Goal: Transaction & Acquisition: Obtain resource

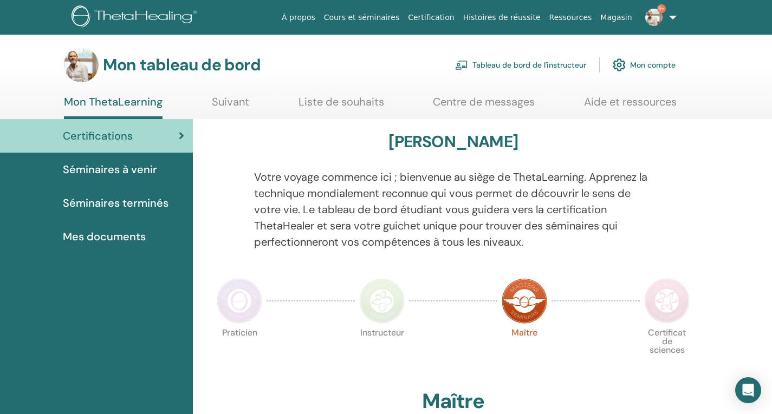
click at [512, 64] on font "Tableau de bord de l'instructeur" at bounding box center [529, 66] width 114 height 10
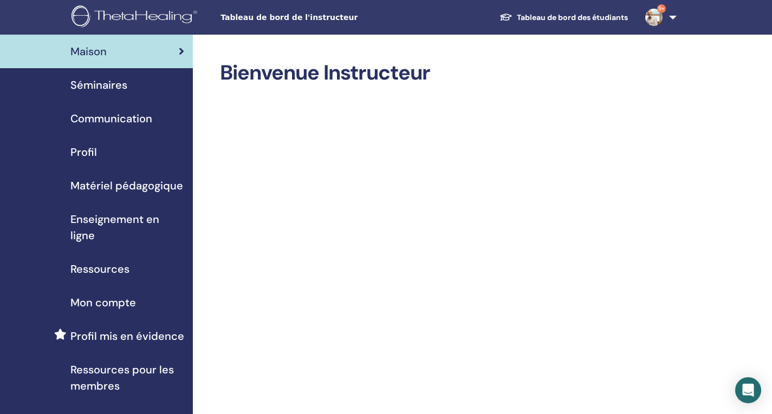
click at [113, 303] on font "Mon compte" at bounding box center [103, 303] width 66 height 14
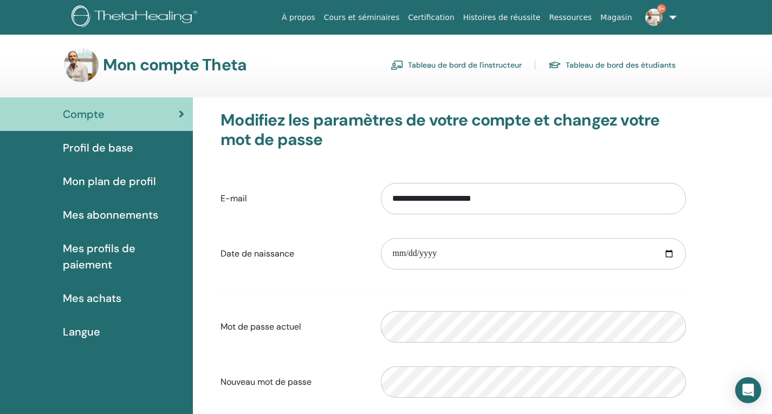
click at [120, 216] on font "Mes abonnements" at bounding box center [110, 215] width 95 height 14
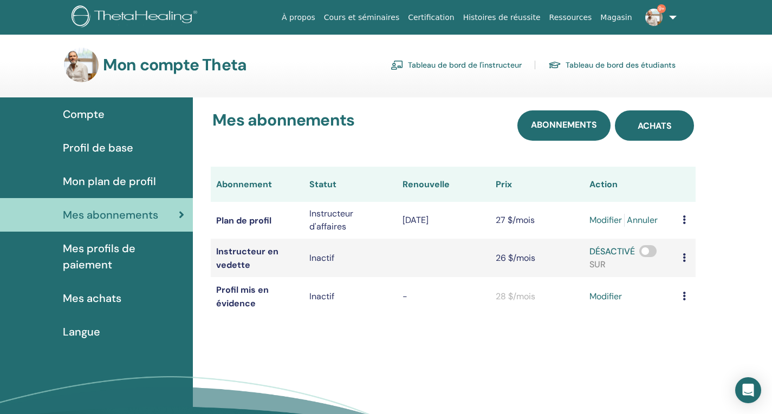
click at [666, 128] on font "Achats" at bounding box center [655, 125] width 34 height 11
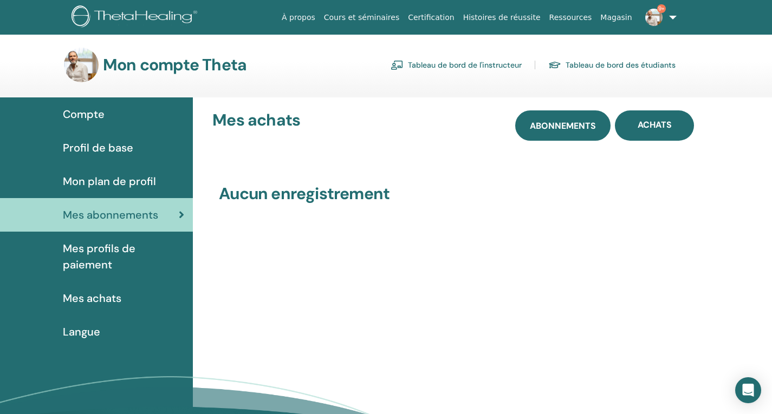
click at [556, 131] on font "Abonnements" at bounding box center [563, 125] width 66 height 11
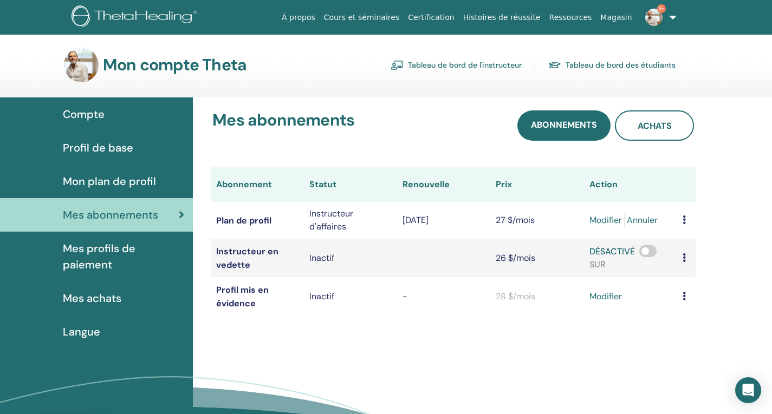
click at [687, 223] on td at bounding box center [686, 220] width 18 height 37
click at [686, 222] on td at bounding box center [686, 220] width 18 height 37
click at [684, 221] on icon at bounding box center [684, 220] width 3 height 9
click at [690, 238] on font "Télécharger l'historique" at bounding box center [713, 238] width 93 height 11
click at [102, 299] on font "Mes achats" at bounding box center [92, 298] width 59 height 14
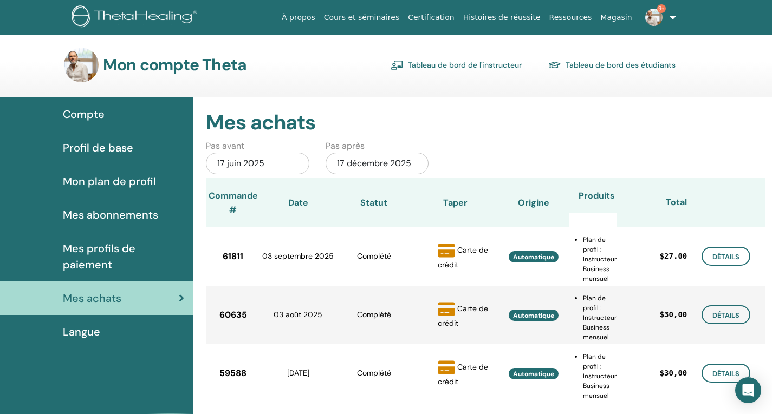
scroll to position [54, 0]
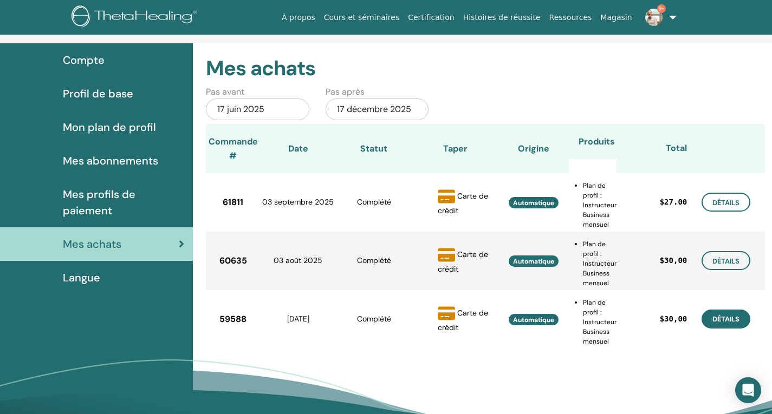
click at [716, 321] on link "Détails" at bounding box center [725, 319] width 49 height 18
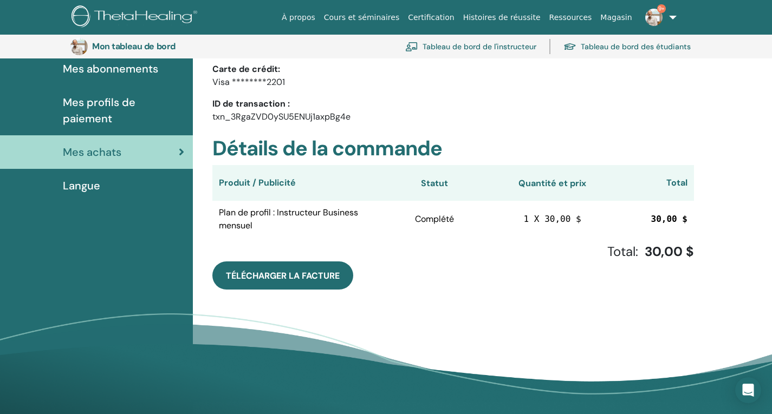
scroll to position [186, 0]
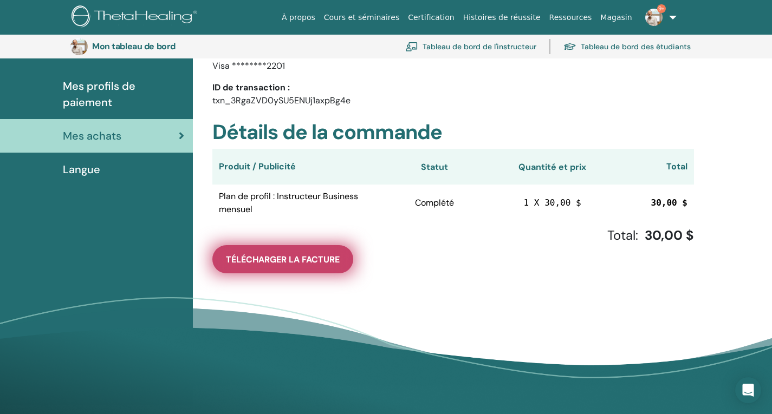
click at [300, 261] on font "Télécharger la facture" at bounding box center [283, 259] width 114 height 11
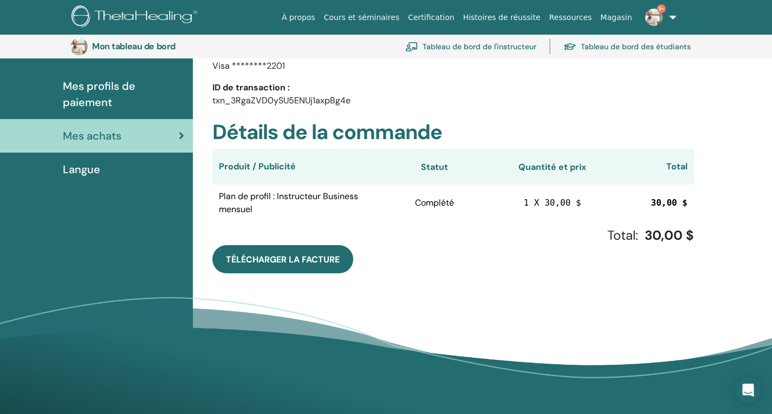
click at [102, 139] on font "Mes achats" at bounding box center [92, 136] width 59 height 14
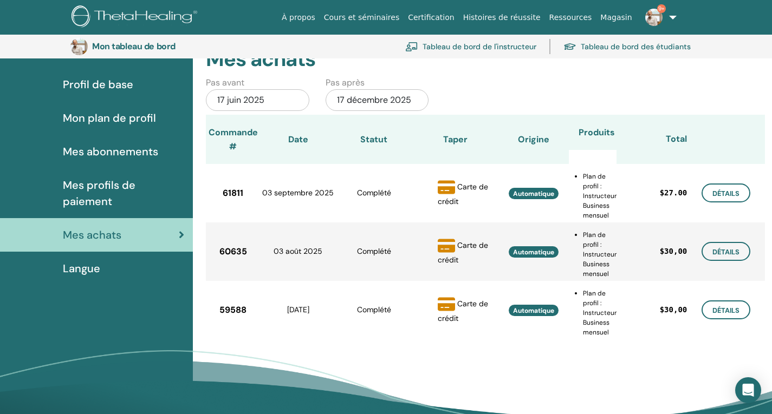
scroll to position [78, 0]
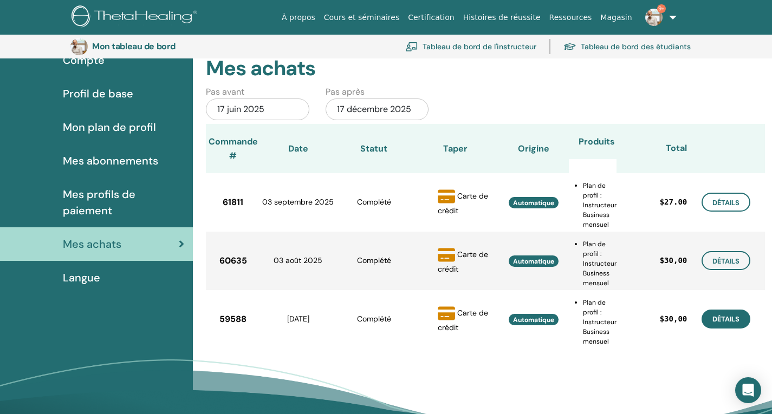
click at [730, 321] on link "Détails" at bounding box center [725, 319] width 49 height 18
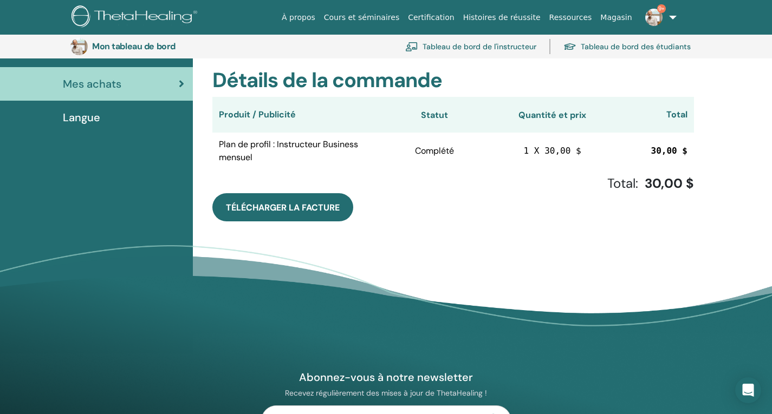
scroll to position [241, 0]
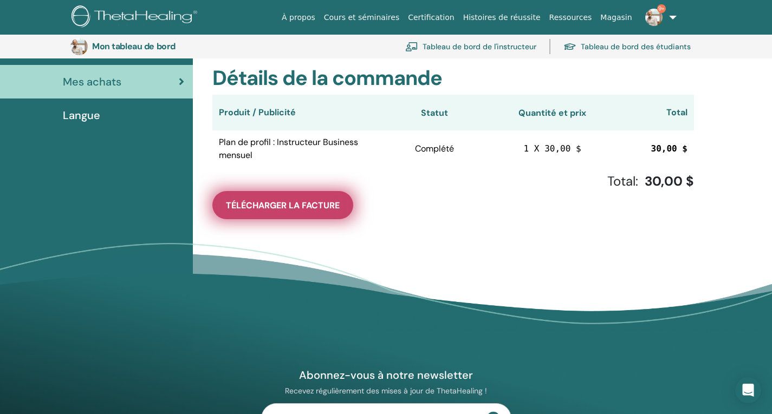
click at [294, 204] on font "Télécharger la facture" at bounding box center [283, 205] width 114 height 11
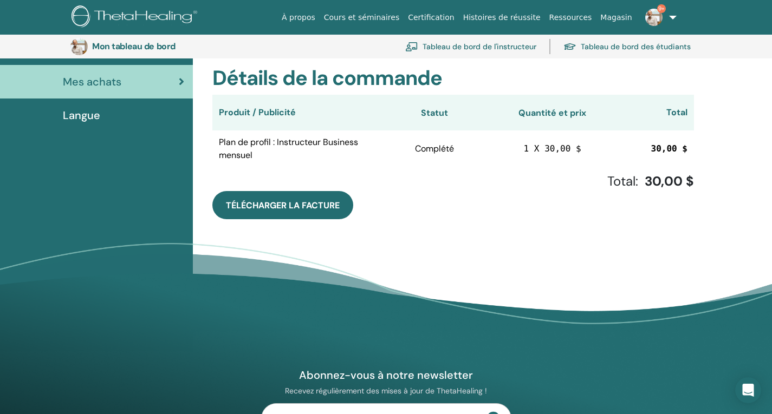
click at [90, 79] on font "Mes achats" at bounding box center [92, 82] width 59 height 14
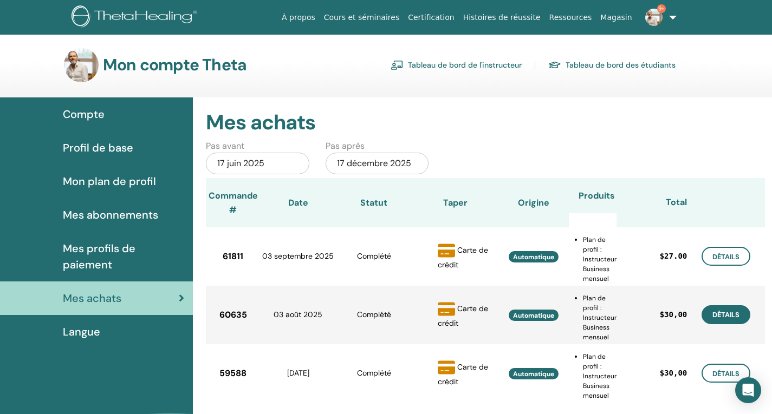
click at [723, 316] on link "Détails" at bounding box center [725, 315] width 49 height 18
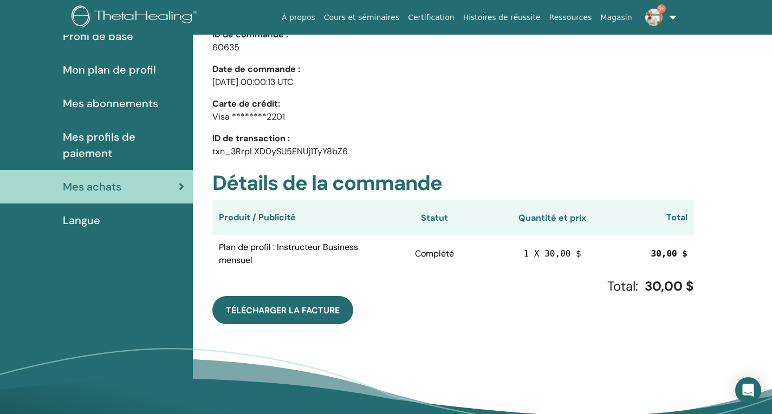
scroll to position [241, 0]
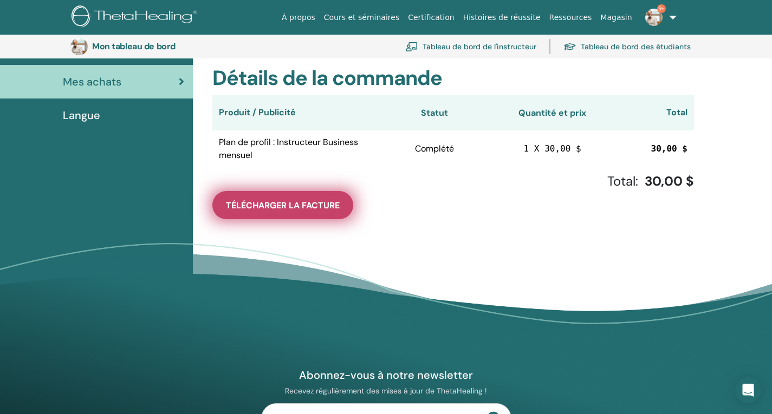
click at [294, 205] on font "Télécharger la facture" at bounding box center [283, 205] width 114 height 11
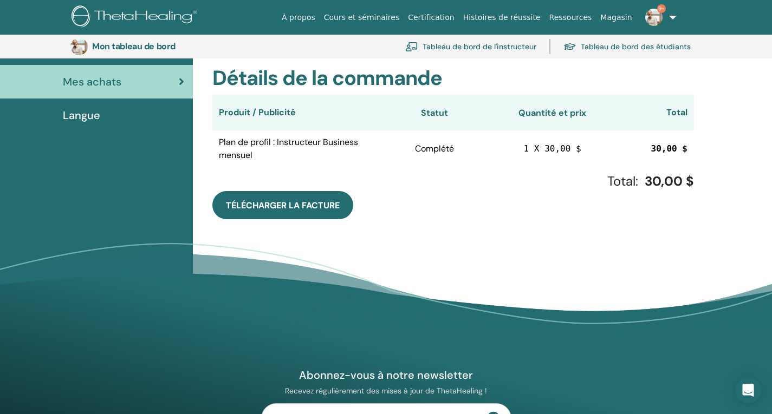
click at [121, 77] on div "Mes achats" at bounding box center [97, 82] width 176 height 16
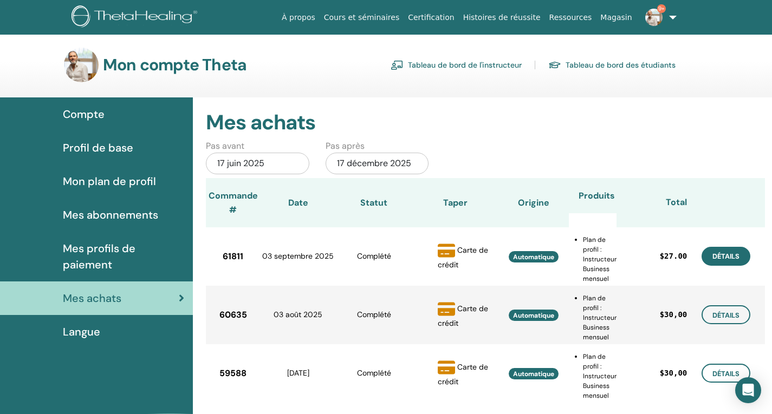
click at [727, 261] on link "Détails" at bounding box center [725, 256] width 49 height 18
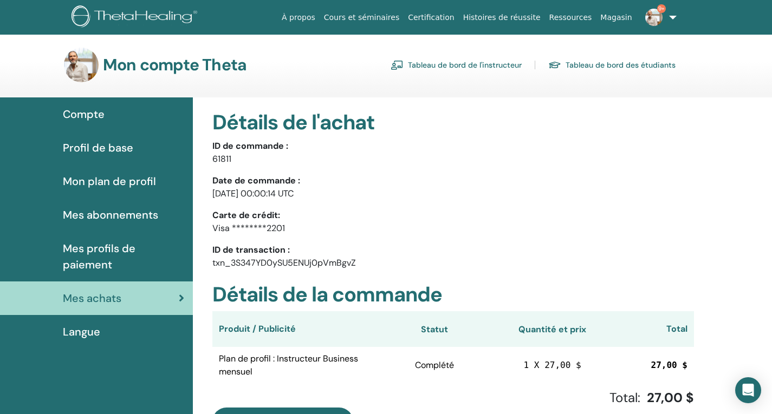
scroll to position [132, 0]
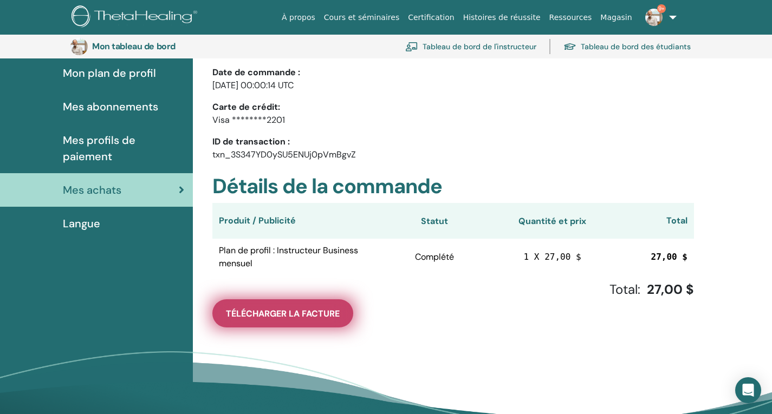
click at [304, 316] on font "Télécharger la facture" at bounding box center [283, 313] width 114 height 11
